Goal: Check status: Check status

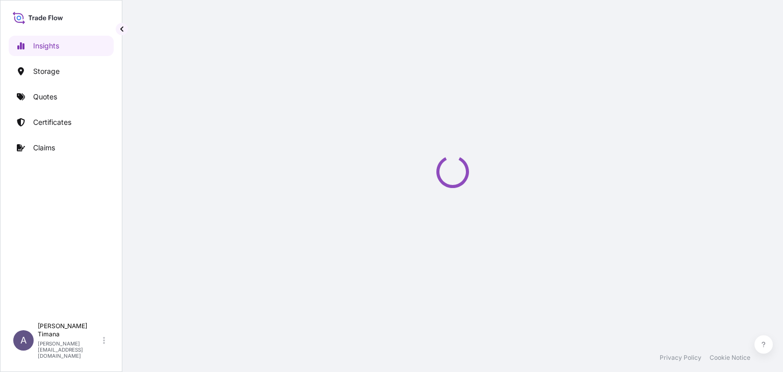
select select "2025"
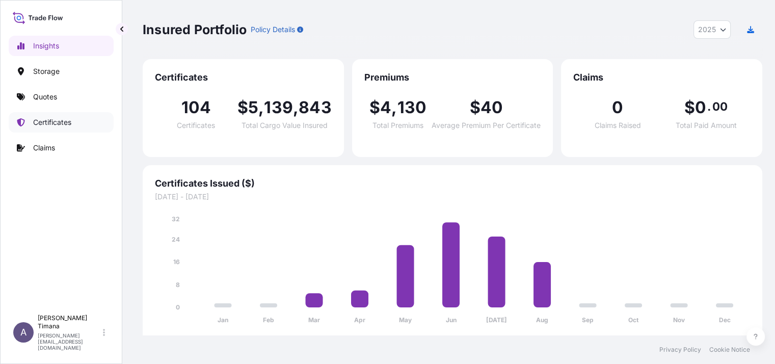
click at [33, 125] on p "Certificates" at bounding box center [52, 122] width 38 height 10
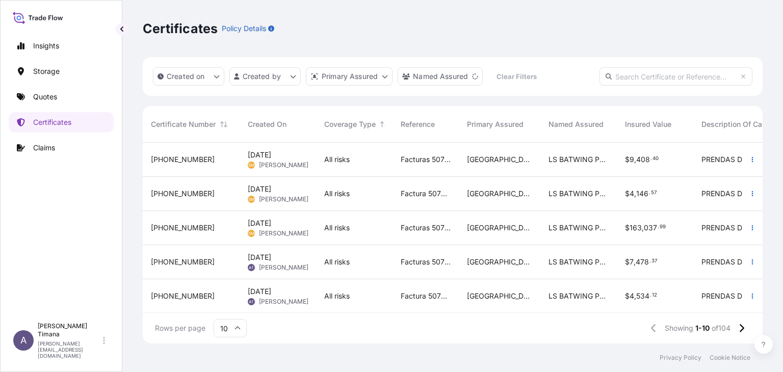
click at [237, 333] on input "10" at bounding box center [230, 328] width 33 height 18
click at [226, 302] on div "50" at bounding box center [230, 300] width 25 height 19
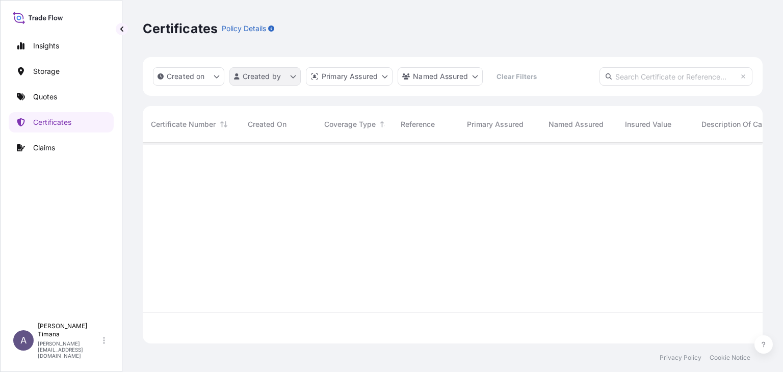
click at [257, 70] on html "Insights Storage Quotes Certificates Claims A [PERSON_NAME] [PERSON_NAME][EMAIL…" at bounding box center [391, 186] width 783 height 372
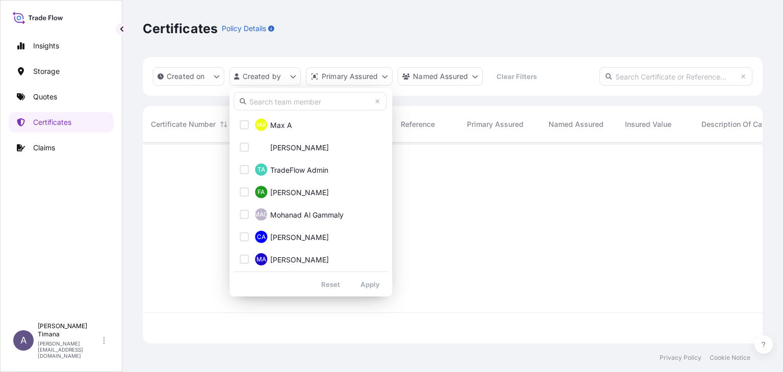
click at [337, 50] on html "Insights Storage Quotes Certificates Claims A [PERSON_NAME] [PERSON_NAME][EMAIL…" at bounding box center [391, 186] width 783 height 372
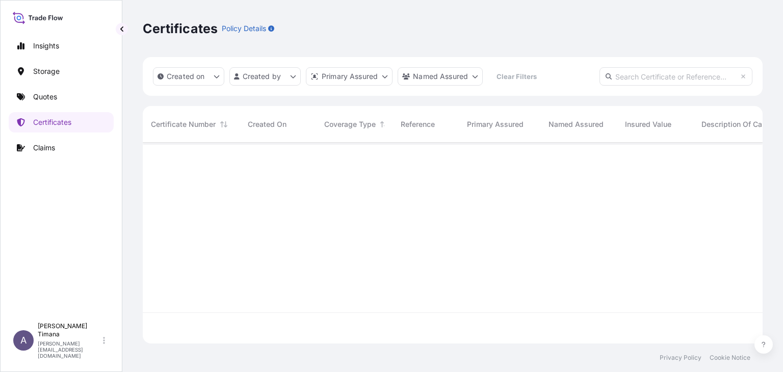
click at [672, 82] on input "text" at bounding box center [675, 76] width 153 height 18
click at [649, 72] on input "text" at bounding box center [675, 76] width 153 height 18
paste input "NY25CARZ099L801"
type input "NY25CARZ099L801"
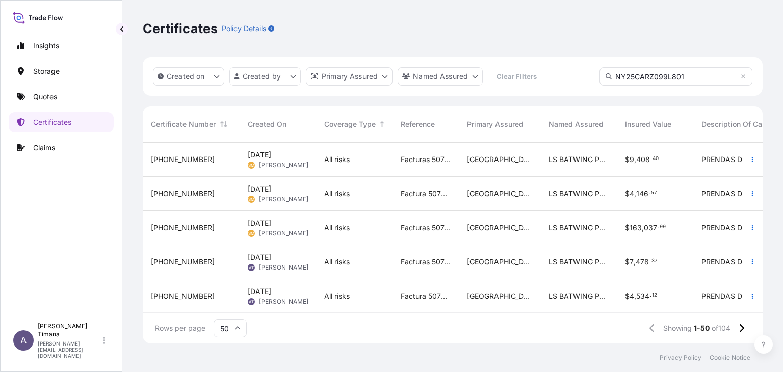
click at [691, 74] on input "NY25CARZ099L801" at bounding box center [675, 76] width 153 height 18
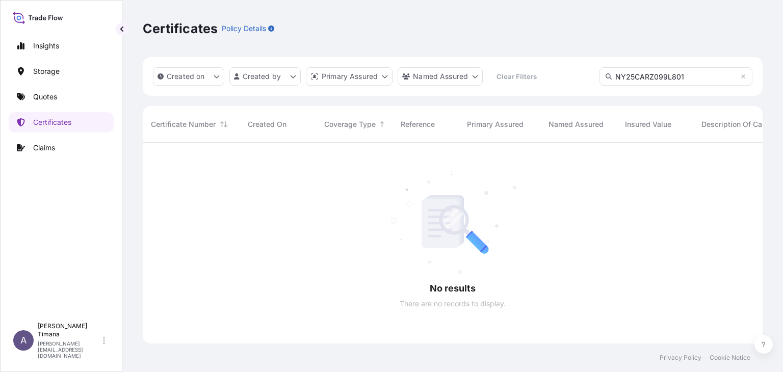
click at [688, 75] on input "NY25CARZ099L801" at bounding box center [675, 76] width 153 height 18
click at [742, 77] on icon at bounding box center [743, 76] width 4 height 4
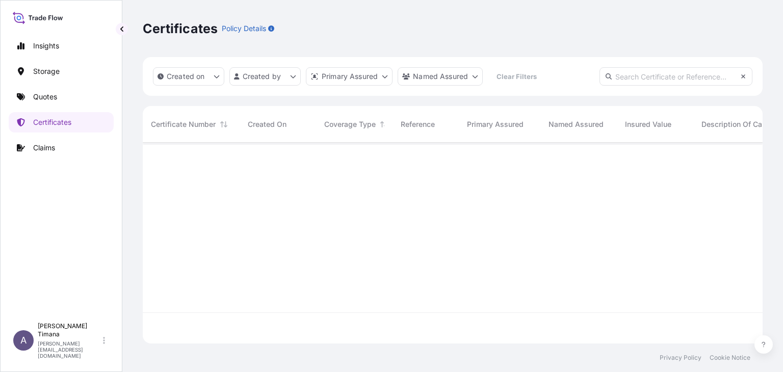
scroll to position [198, 612]
click at [212, 122] on span "Certificate Number" at bounding box center [183, 124] width 65 height 10
click at [665, 79] on input "text" at bounding box center [675, 76] width 153 height 18
paste input "[PHONE_NUMBER]"
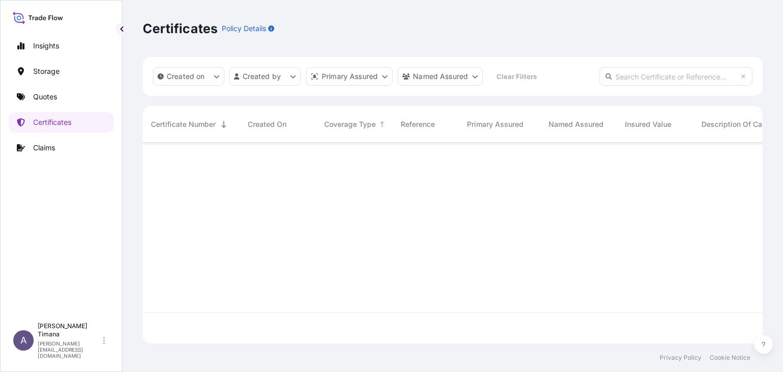
type input "[PHONE_NUMBER]"
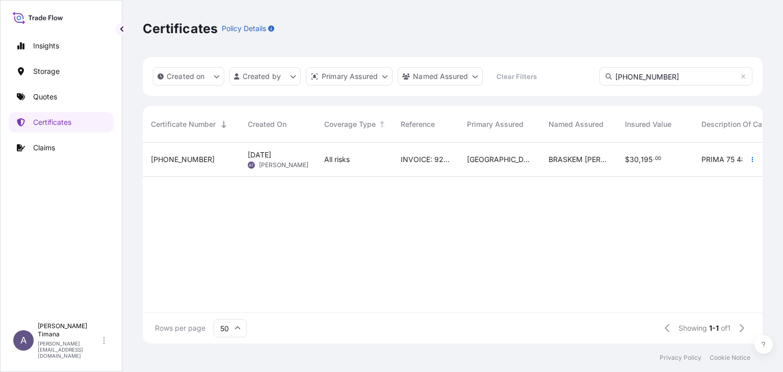
click at [349, 155] on span "All risks" at bounding box center [336, 159] width 25 height 10
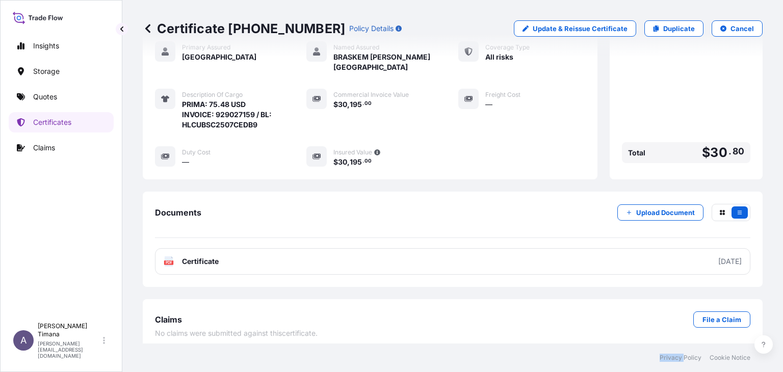
scroll to position [227, 0]
